Goal: Browse casually

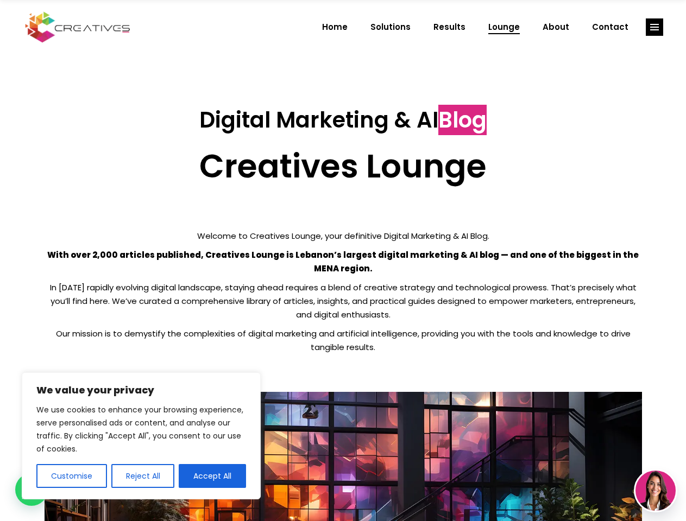
click at [343, 261] on p "With over 2,000 articles published, Creatives Lounge is Lebanon’s largest digit…" at bounding box center [343, 261] width 597 height 27
click at [71, 476] on button "Customise" at bounding box center [71, 476] width 71 height 24
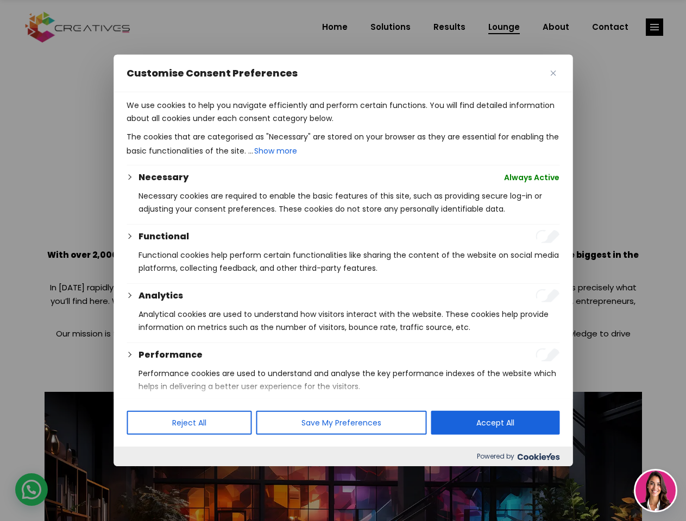
click at [142, 476] on div at bounding box center [343, 260] width 686 height 521
click at [654, 27] on div at bounding box center [343, 260] width 686 height 521
click at [655, 491] on img at bounding box center [655, 491] width 40 height 40
